Goal: Task Accomplishment & Management: Complete application form

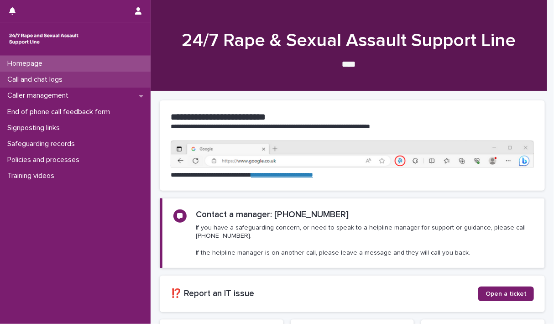
click at [45, 77] on p "Call and chat logs" at bounding box center [37, 79] width 66 height 9
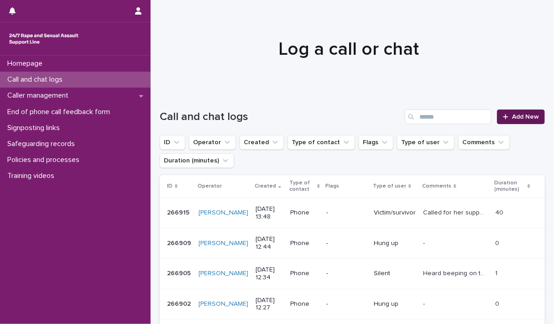
click at [515, 112] on link "Add New" at bounding box center [521, 116] width 48 height 15
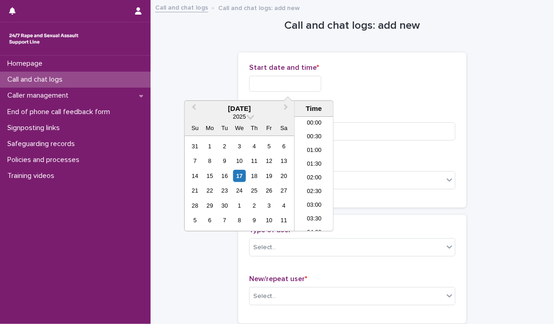
click at [255, 83] on input "text" at bounding box center [285, 84] width 72 height 16
click at [311, 143] on li "10:00" at bounding box center [314, 147] width 39 height 14
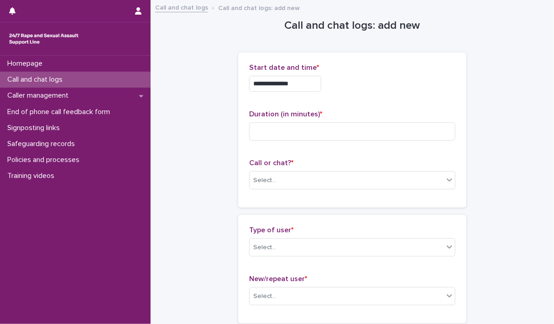
click at [316, 88] on input "**********" at bounding box center [285, 84] width 72 height 16
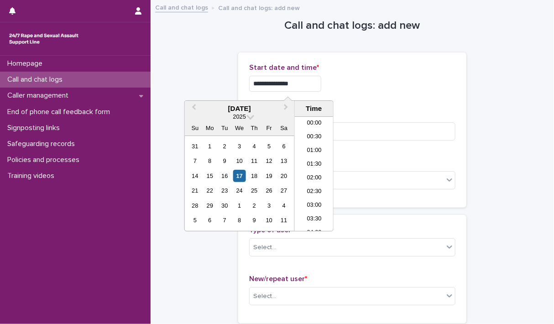
click at [316, 88] on input "**********" at bounding box center [285, 84] width 72 height 16
type input "**********"
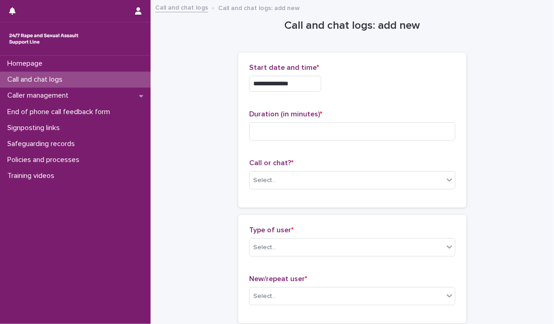
drag, startPoint x: 380, startPoint y: 80, endPoint x: 320, endPoint y: 121, distance: 72.9
click at [380, 80] on div "**********" at bounding box center [352, 84] width 206 height 16
click at [312, 132] on input at bounding box center [352, 131] width 206 height 18
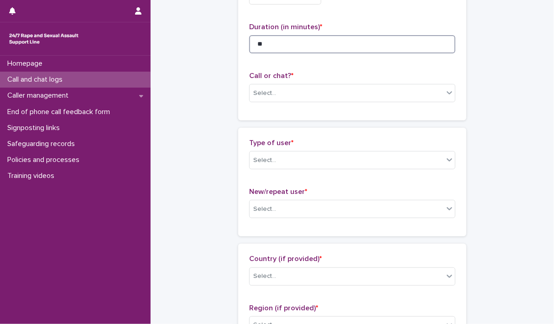
scroll to position [91, 0]
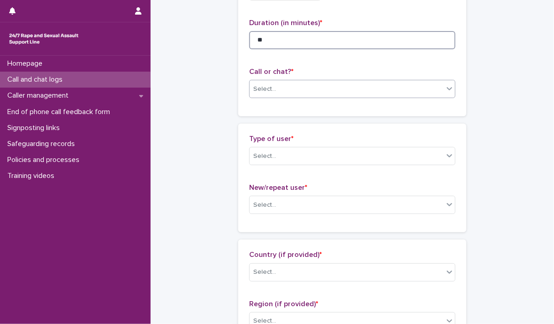
type input "**"
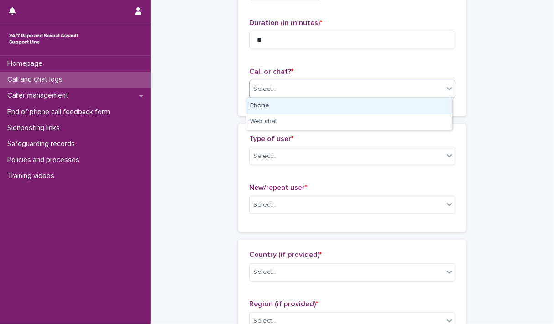
click at [446, 93] on div at bounding box center [449, 88] width 11 height 16
click at [262, 106] on div "Phone" at bounding box center [348, 106] width 205 height 16
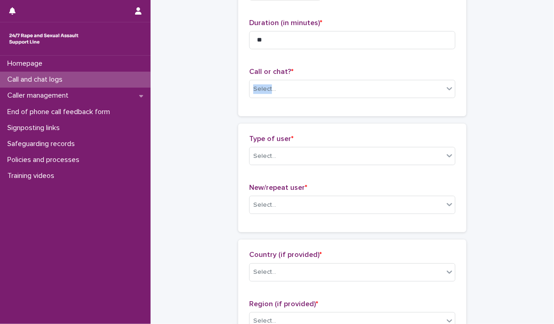
click at [262, 106] on div "**********" at bounding box center [352, 38] width 228 height 155
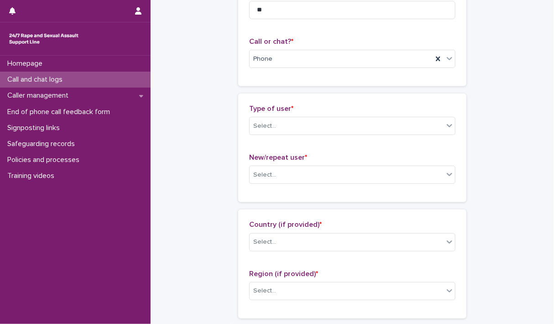
scroll to position [137, 0]
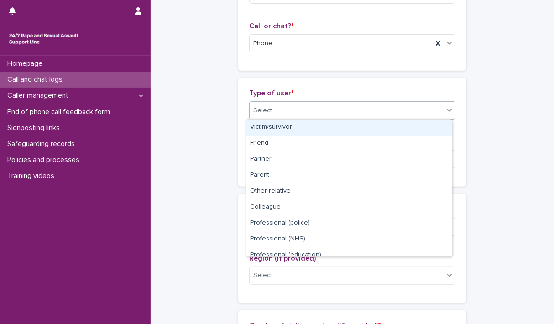
click at [446, 115] on div at bounding box center [449, 110] width 11 height 16
click at [266, 127] on div "Victim/survivor" at bounding box center [348, 128] width 205 height 16
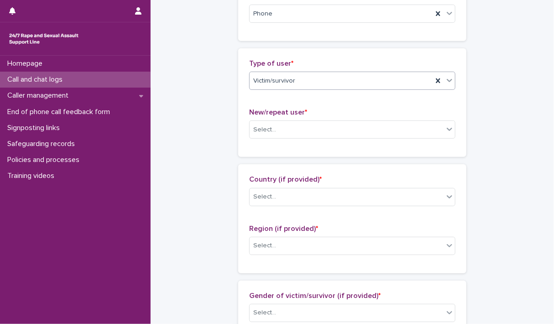
scroll to position [182, 0]
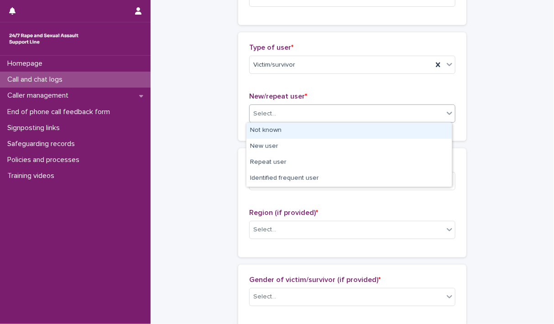
click at [446, 112] on icon at bounding box center [449, 113] width 9 height 9
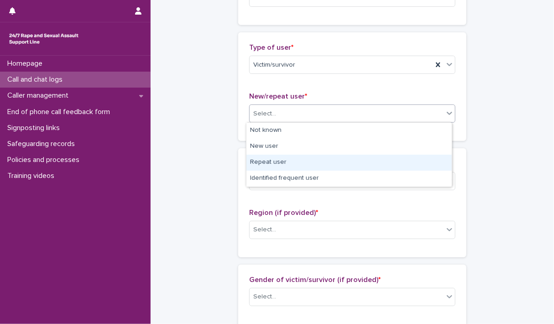
click at [263, 161] on div "Repeat user" at bounding box center [348, 163] width 205 height 16
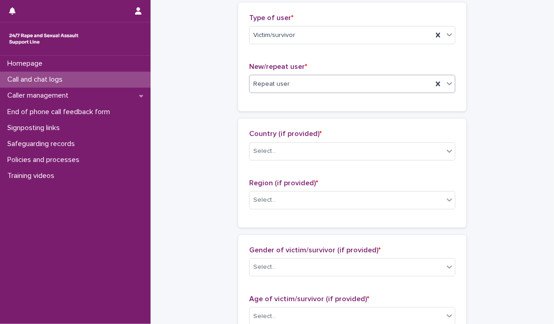
scroll to position [228, 0]
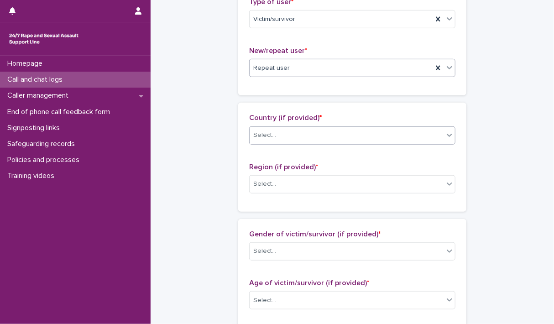
click at [445, 136] on icon at bounding box center [449, 134] width 9 height 9
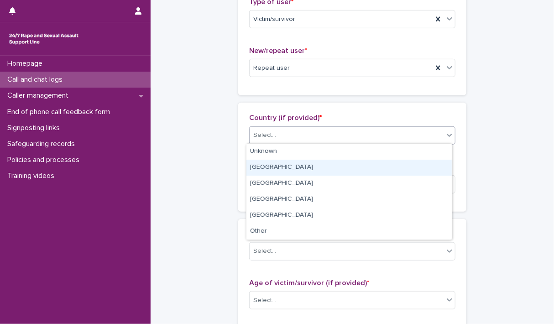
drag, startPoint x: 268, startPoint y: 166, endPoint x: 271, endPoint y: 161, distance: 5.7
click at [268, 166] on div "[GEOGRAPHIC_DATA]" at bounding box center [348, 168] width 205 height 16
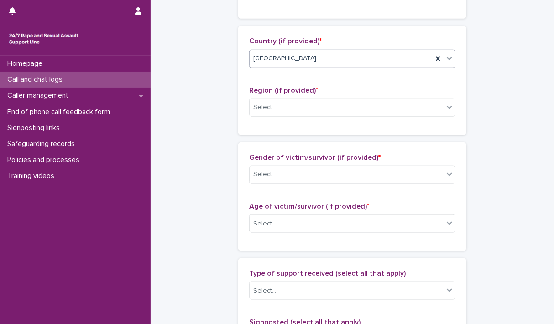
scroll to position [319, 0]
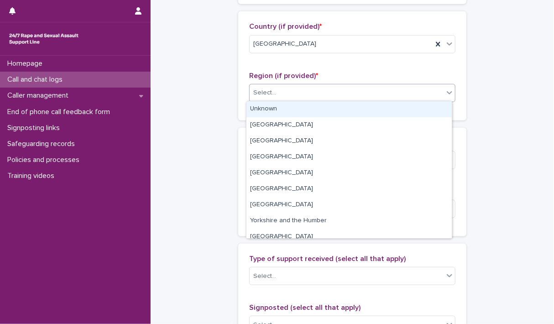
click at [445, 95] on icon at bounding box center [449, 92] width 9 height 9
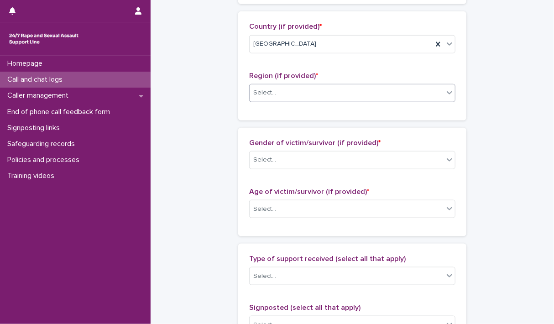
click at [445, 88] on icon at bounding box center [449, 92] width 9 height 9
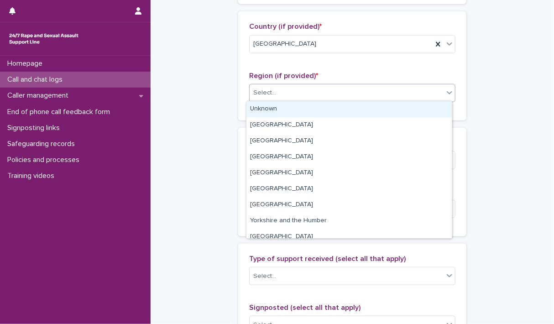
click at [272, 110] on div "Unknown" at bounding box center [348, 109] width 205 height 16
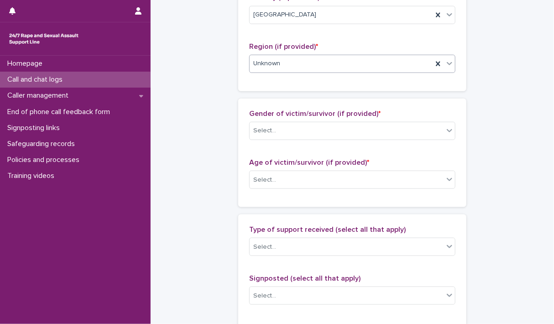
scroll to position [365, 0]
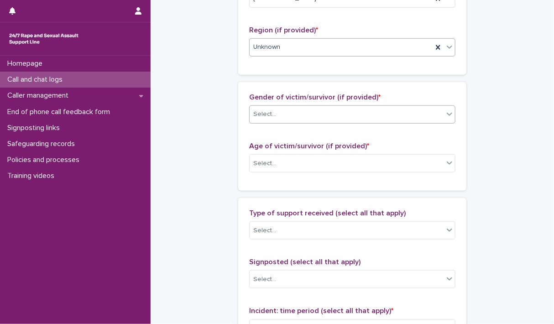
click at [445, 114] on icon at bounding box center [449, 113] width 9 height 9
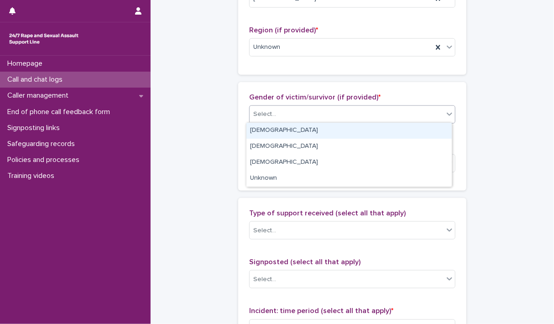
click at [265, 125] on div "[DEMOGRAPHIC_DATA]" at bounding box center [348, 131] width 205 height 16
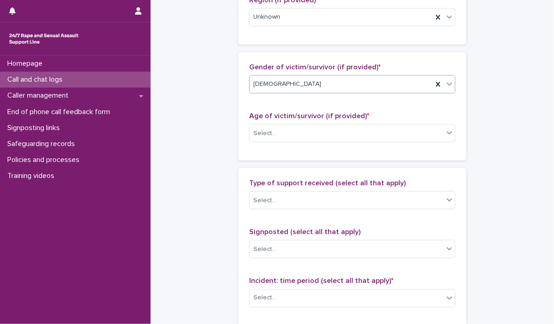
scroll to position [411, 0]
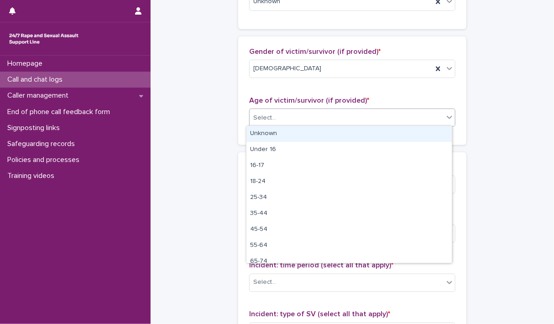
click at [447, 121] on div at bounding box center [449, 117] width 11 height 16
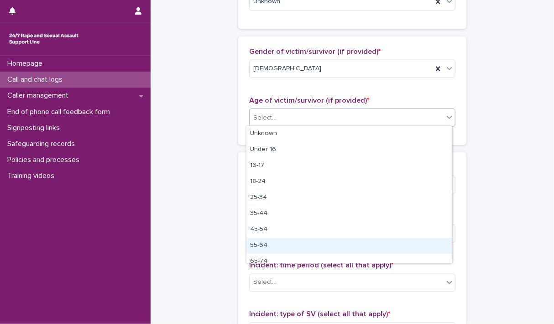
scroll to position [23, 0]
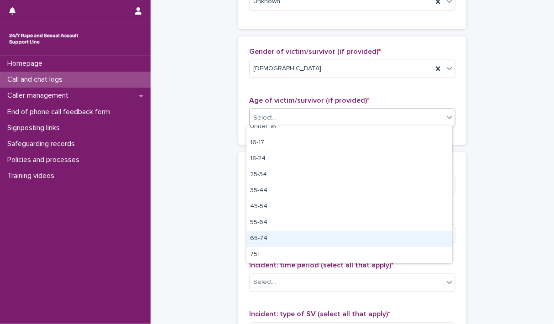
click at [263, 239] on div "65-74" at bounding box center [348, 239] width 205 height 16
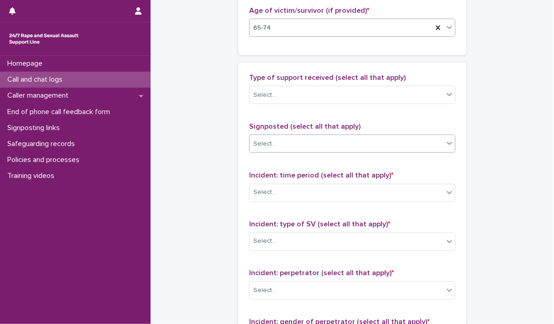
scroll to position [502, 0]
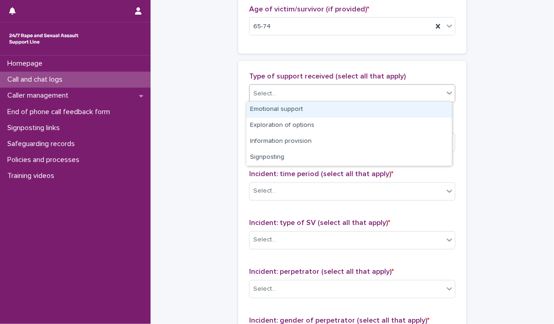
click at [447, 95] on icon at bounding box center [449, 92] width 9 height 9
click at [334, 109] on div "Emotional support" at bounding box center [348, 110] width 205 height 16
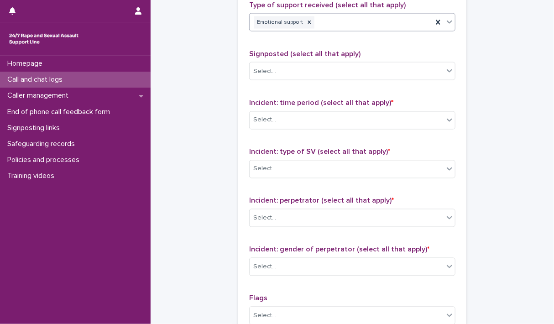
scroll to position [593, 0]
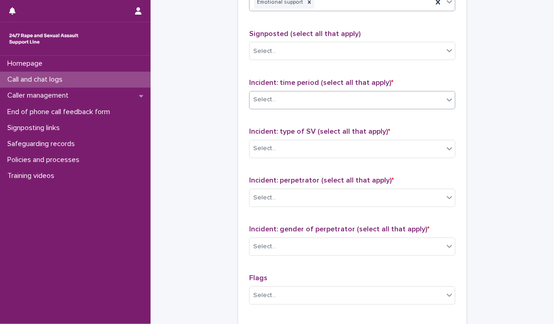
click at [447, 104] on div at bounding box center [449, 100] width 11 height 16
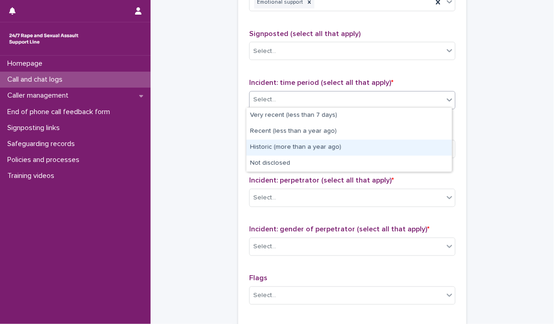
click at [276, 146] on div "Historic (more than a year ago)" at bounding box center [348, 148] width 205 height 16
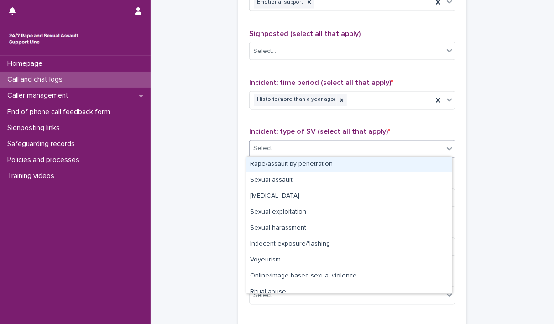
click at [447, 148] on icon at bounding box center [449, 148] width 9 height 9
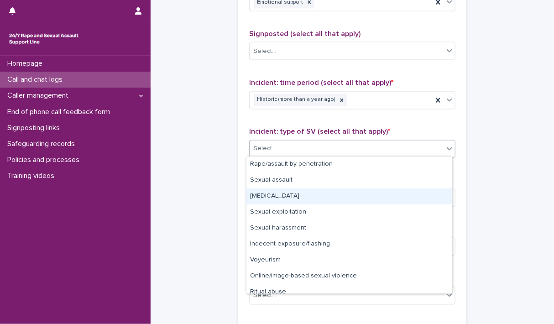
click at [288, 195] on div "[MEDICAL_DATA]" at bounding box center [348, 196] width 205 height 16
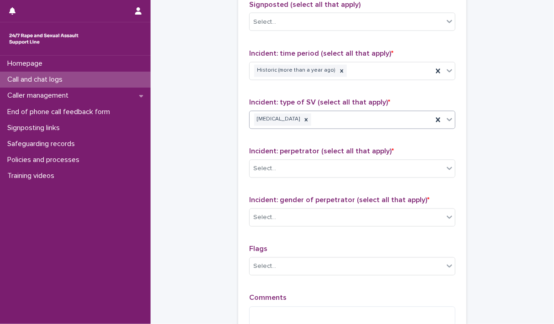
scroll to position [639, 0]
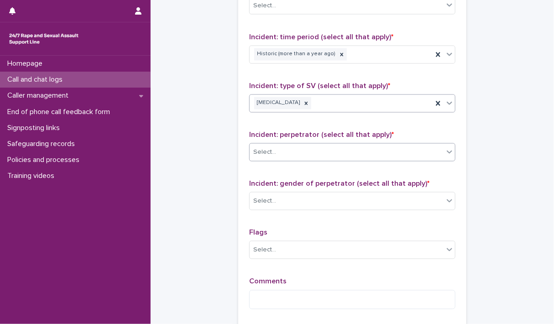
click at [448, 151] on icon at bounding box center [449, 151] width 9 height 9
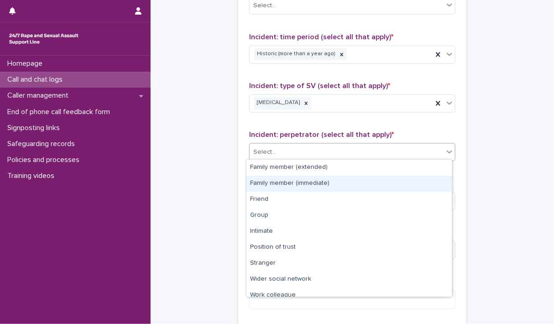
click at [305, 177] on div "Family member (immediate)" at bounding box center [348, 184] width 205 height 16
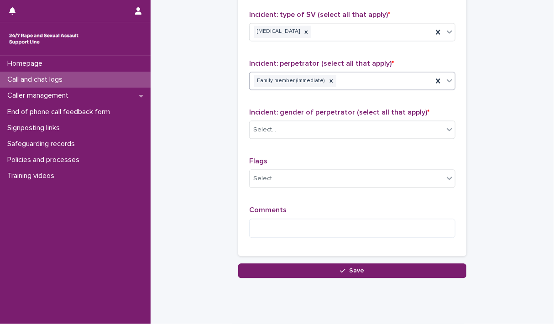
scroll to position [730, 0]
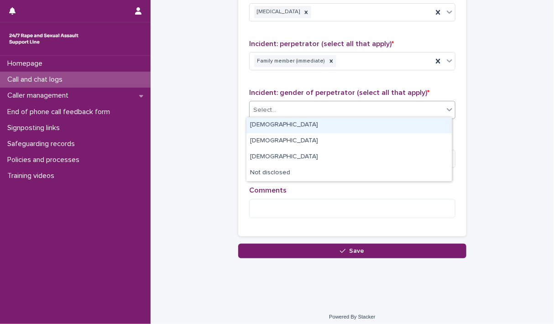
click at [447, 108] on icon at bounding box center [449, 109] width 5 height 3
click at [400, 123] on div "[DEMOGRAPHIC_DATA]" at bounding box center [348, 125] width 205 height 16
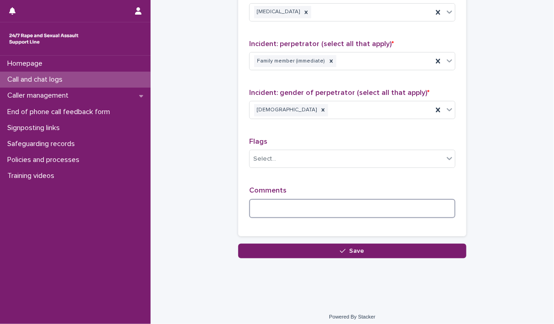
click at [338, 199] on textarea at bounding box center [352, 209] width 206 height 20
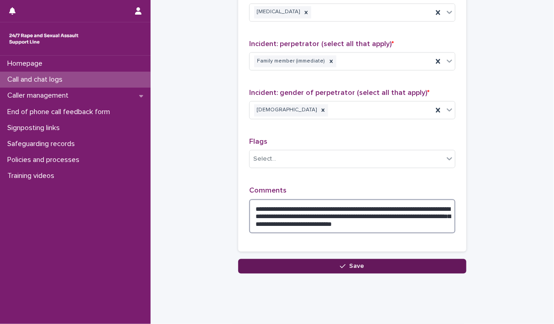
type textarea "**********"
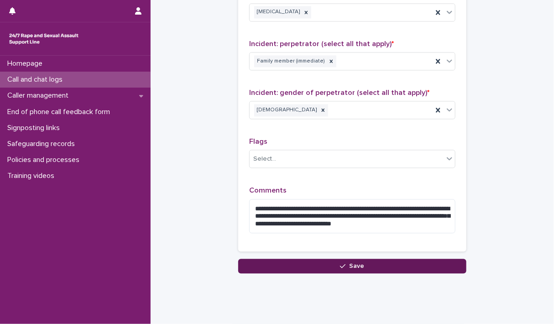
click at [363, 263] on button "Save" at bounding box center [352, 266] width 228 height 15
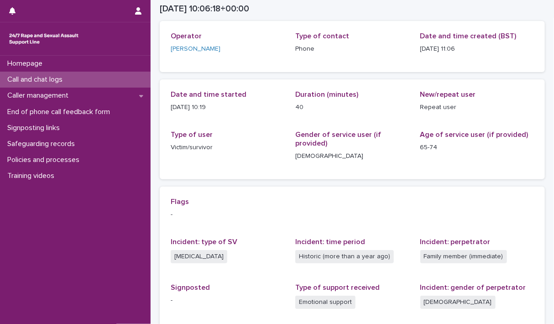
scroll to position [42, 0]
